Goal: Check status

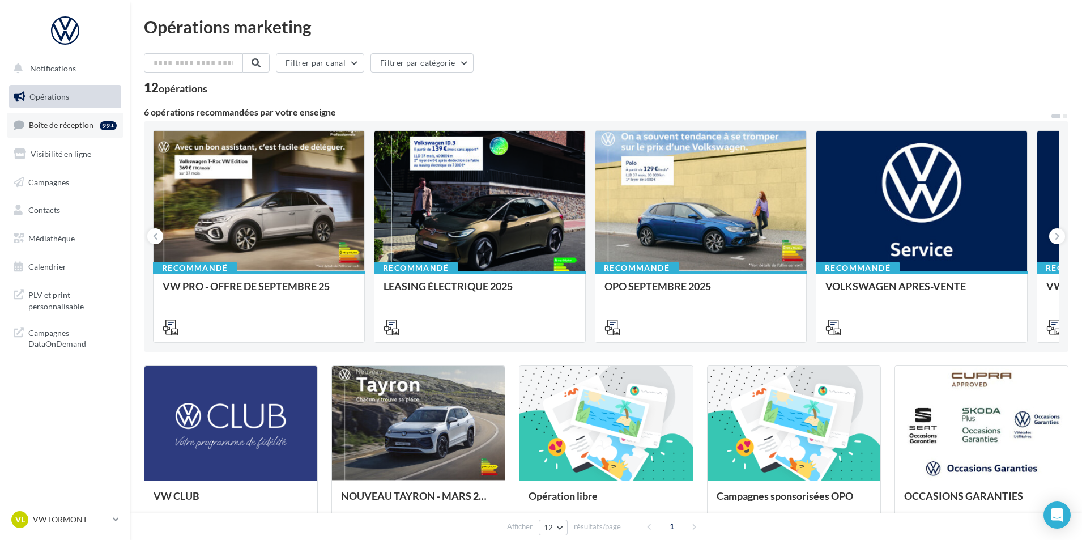
click at [74, 127] on span "Boîte de réception" at bounding box center [61, 125] width 65 height 10
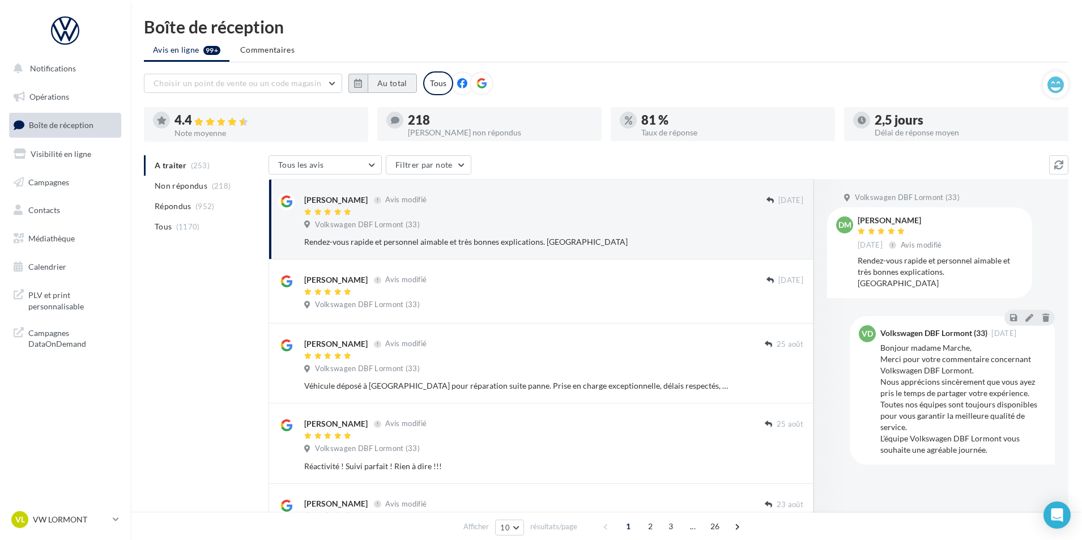
click at [393, 87] on button "Au total" at bounding box center [392, 83] width 49 height 19
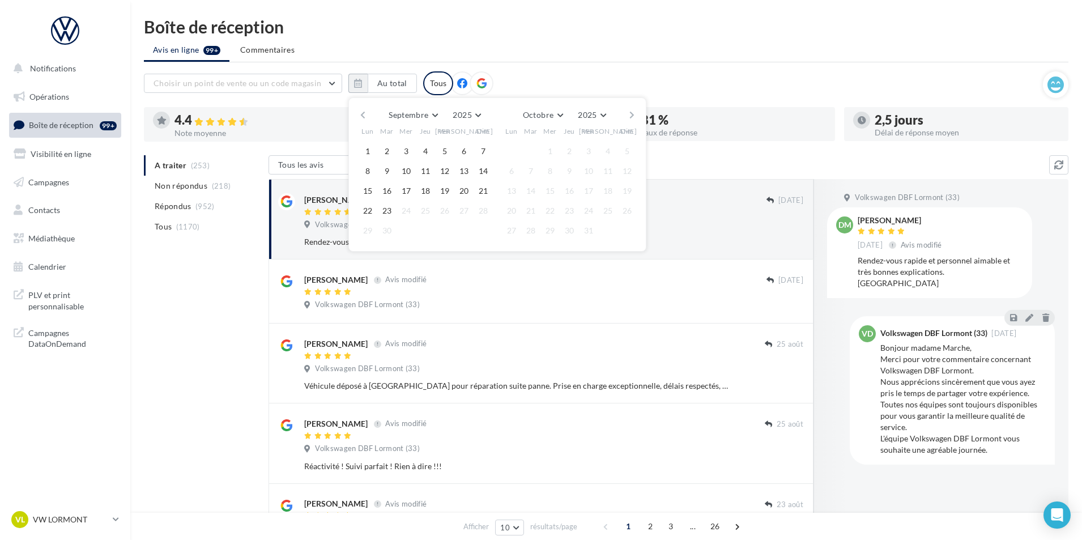
click at [368, 112] on div "Septembre [PERSON_NAME] Mars Avril Mai Juin Juillet Août Septembre Octobre Nove…" at bounding box center [497, 115] width 259 height 16
click at [364, 115] on button "button" at bounding box center [363, 115] width 10 height 16
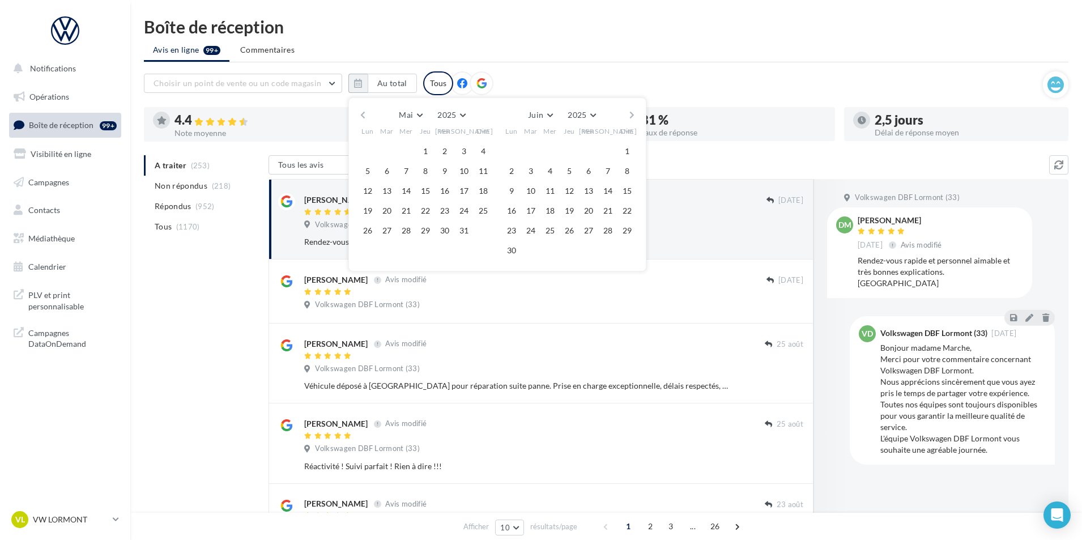
click at [364, 115] on button "button" at bounding box center [363, 115] width 10 height 16
click at [460, 155] on button "1" at bounding box center [464, 151] width 17 height 17
click at [632, 114] on button "button" at bounding box center [632, 115] width 10 height 16
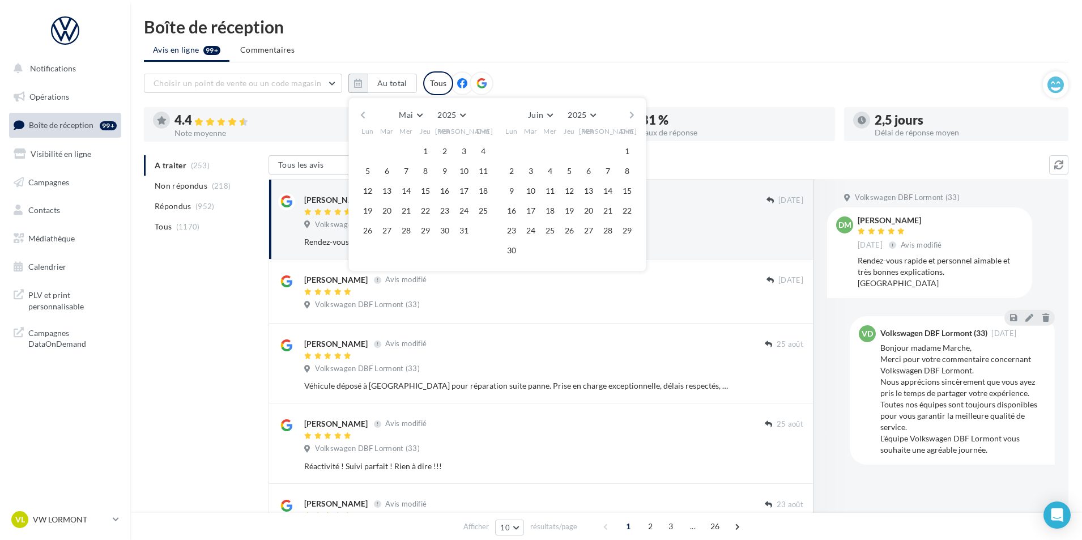
click at [632, 114] on button "button" at bounding box center [632, 115] width 10 height 16
click at [526, 214] on button "23" at bounding box center [530, 210] width 17 height 17
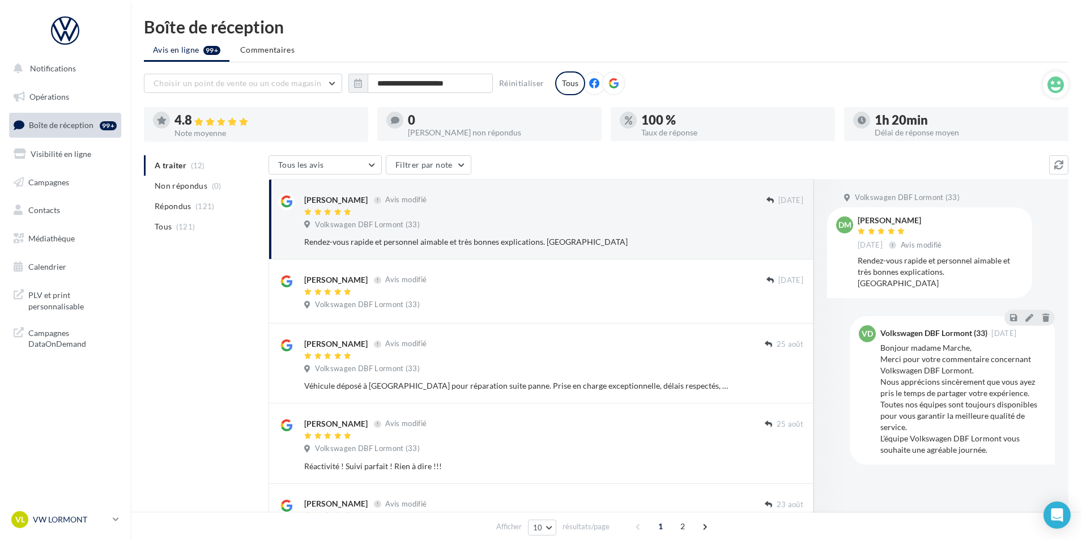
click at [82, 526] on div "VL VW LORMONT vw-lor-del" at bounding box center [59, 519] width 97 height 17
